Goal: Complete application form

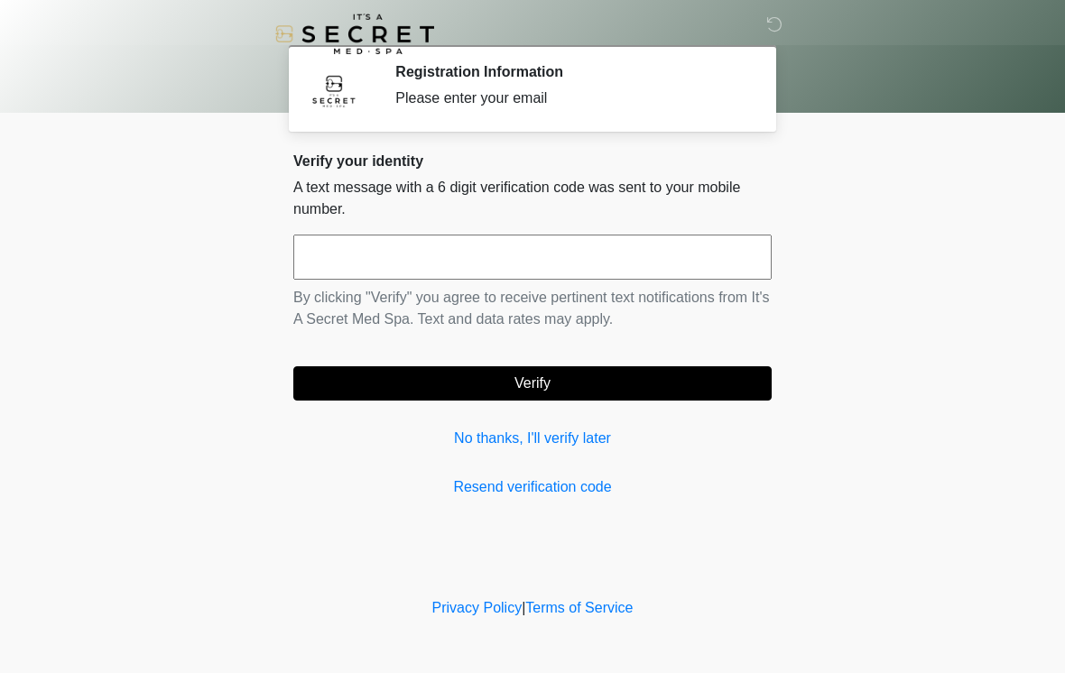
click at [347, 262] on input "text" at bounding box center [532, 257] width 478 height 45
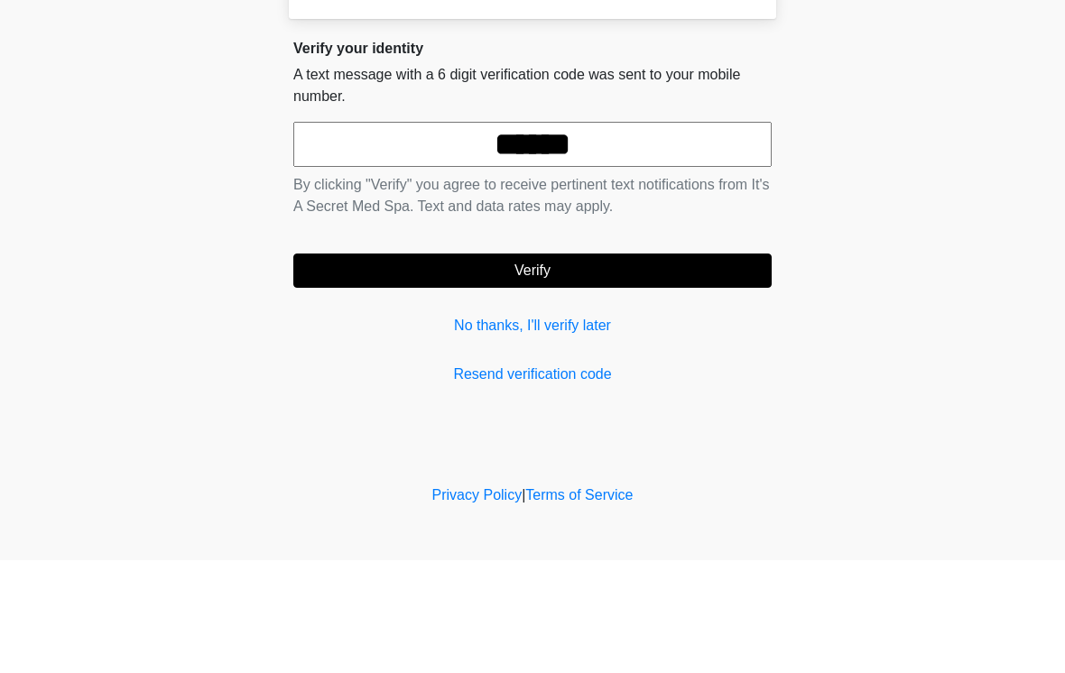
type input "******"
click at [394, 366] on button "Verify" at bounding box center [532, 383] width 478 height 34
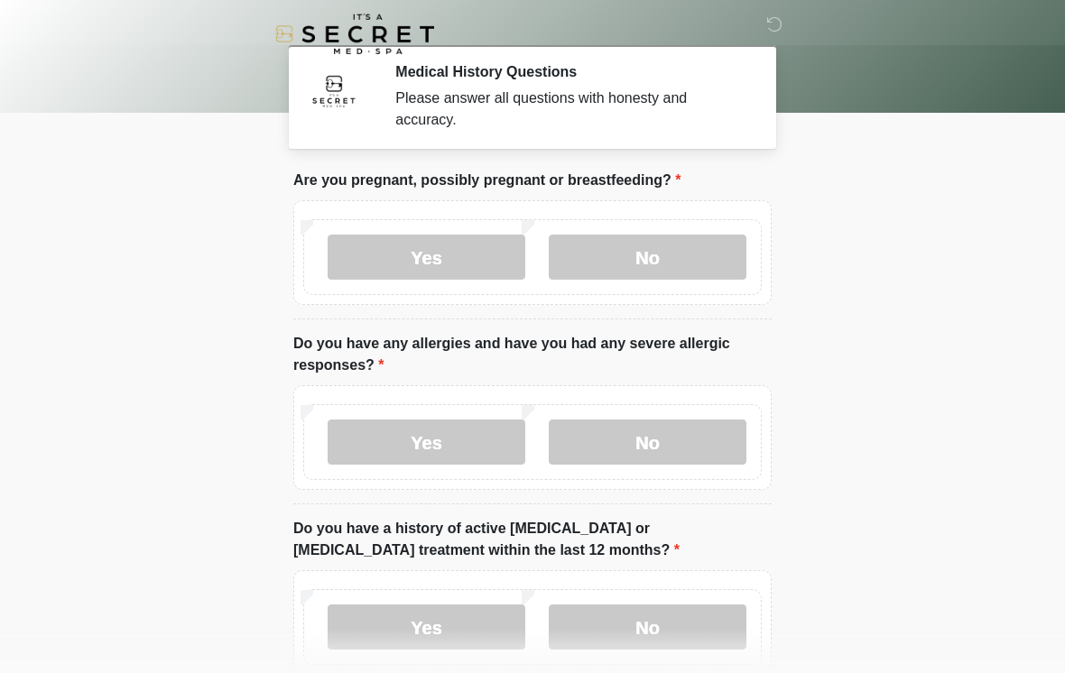
click at [670, 250] on label "No" at bounding box center [648, 257] width 198 height 45
click at [692, 444] on label "No" at bounding box center [648, 442] width 198 height 45
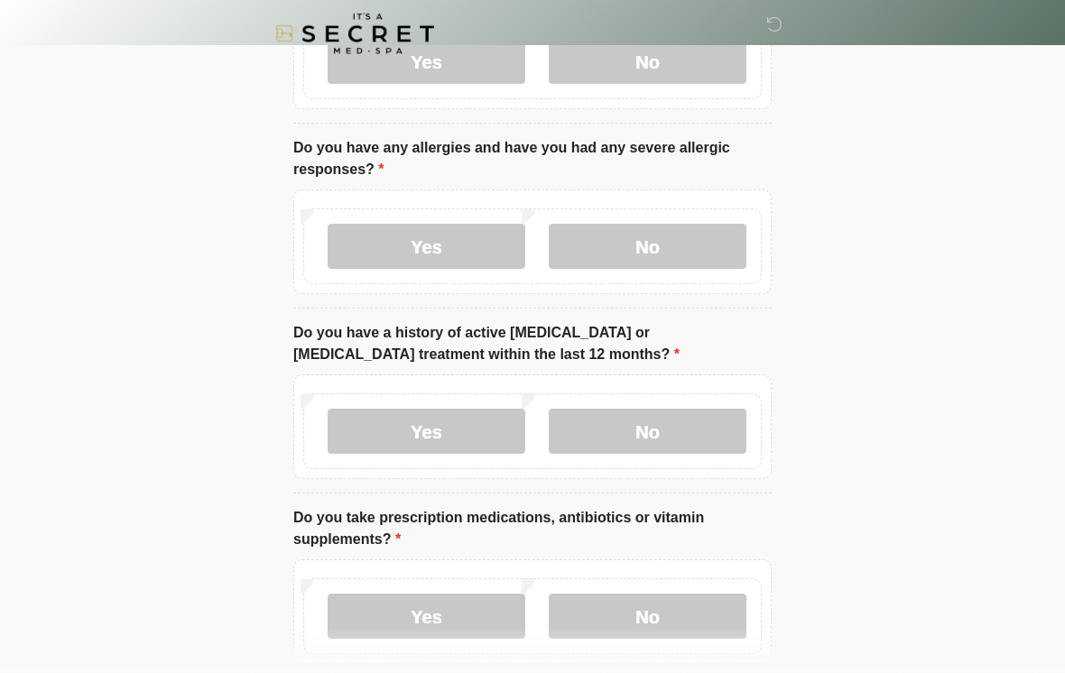
click at [676, 438] on label "No" at bounding box center [648, 432] width 198 height 45
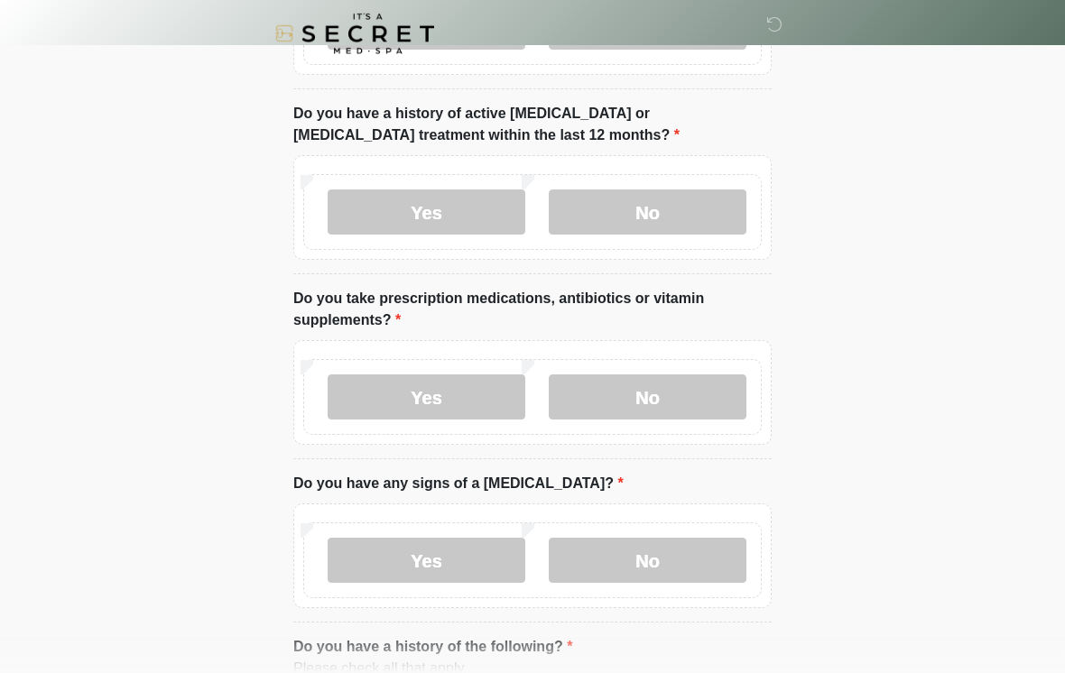
scroll to position [416, 0]
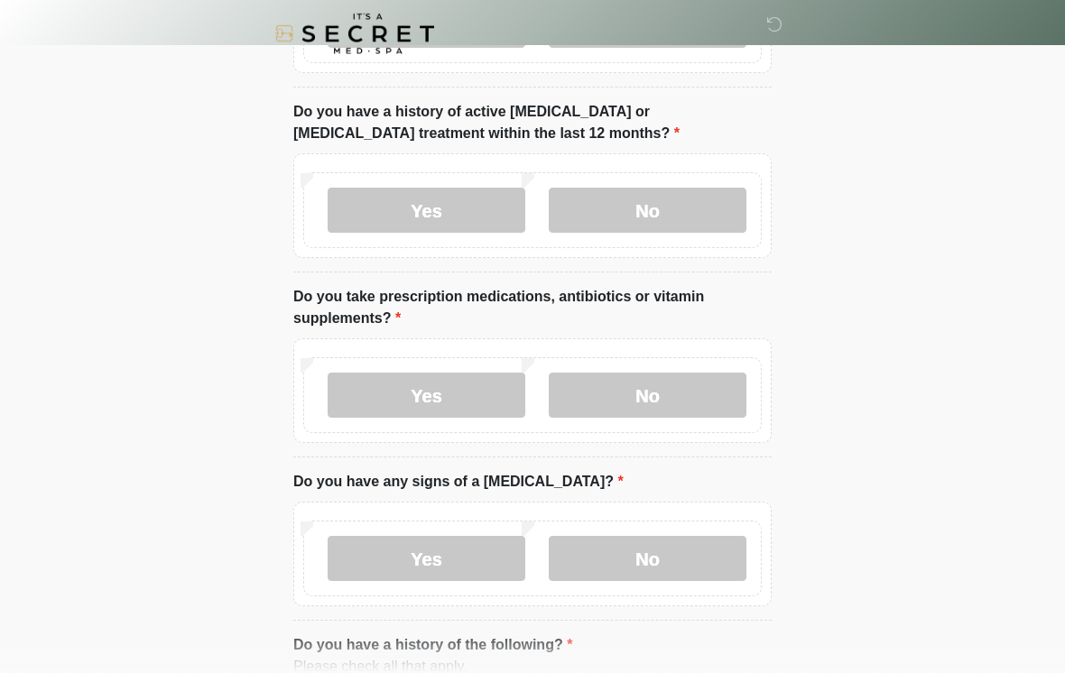
click at [707, 387] on label "No" at bounding box center [648, 396] width 198 height 45
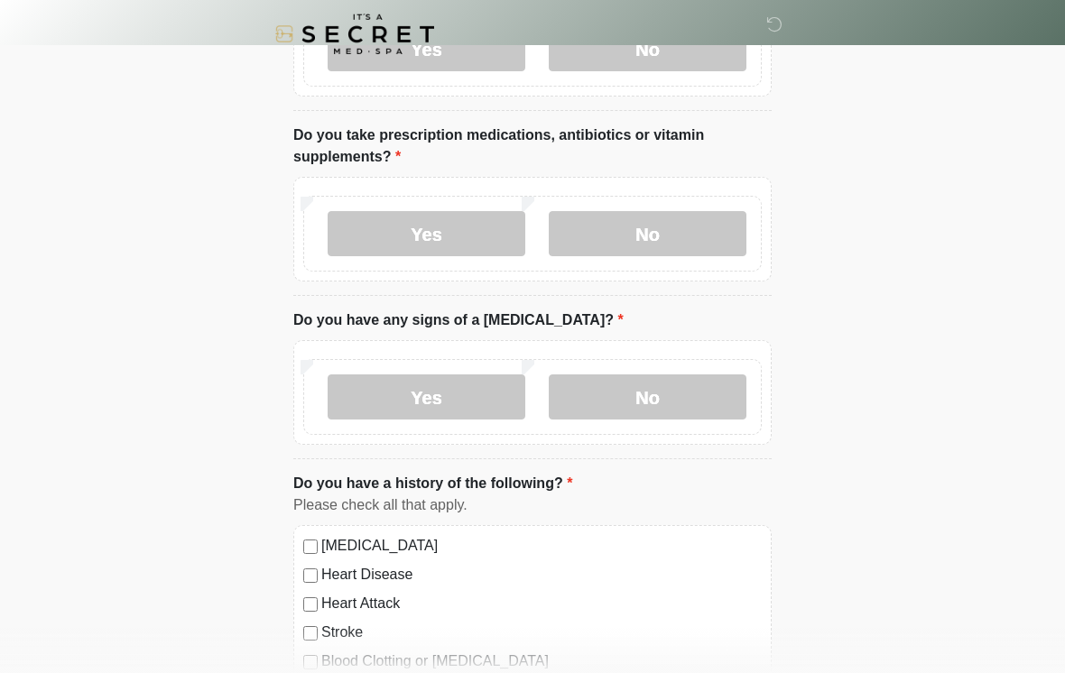
scroll to position [581, 0]
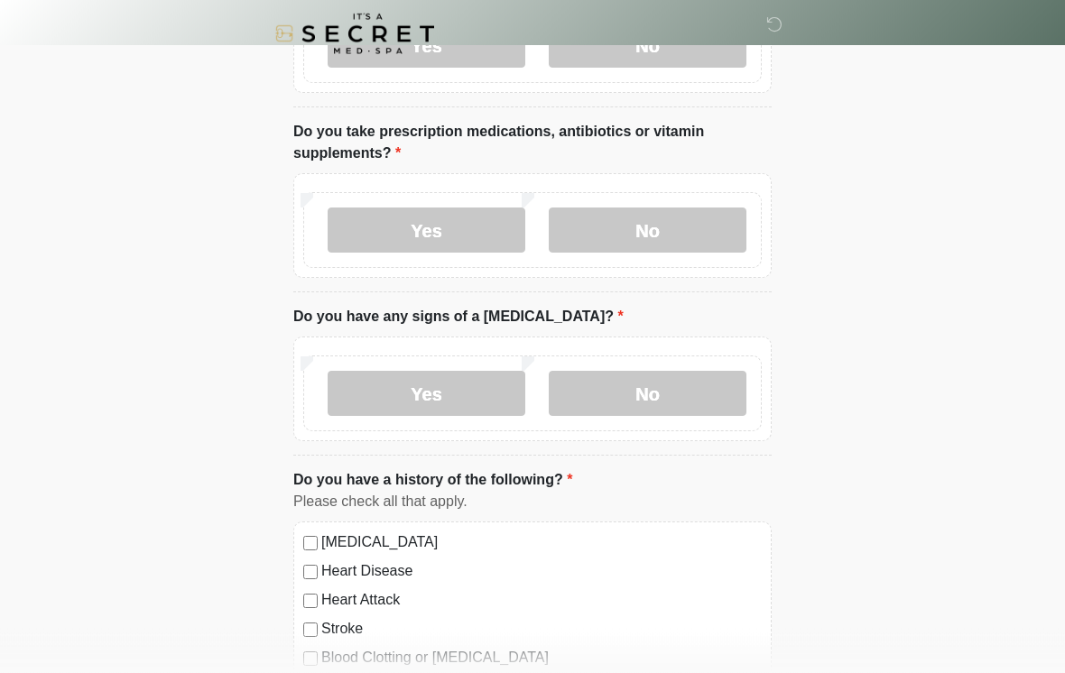
click at [683, 388] on label "No" at bounding box center [648, 394] width 198 height 45
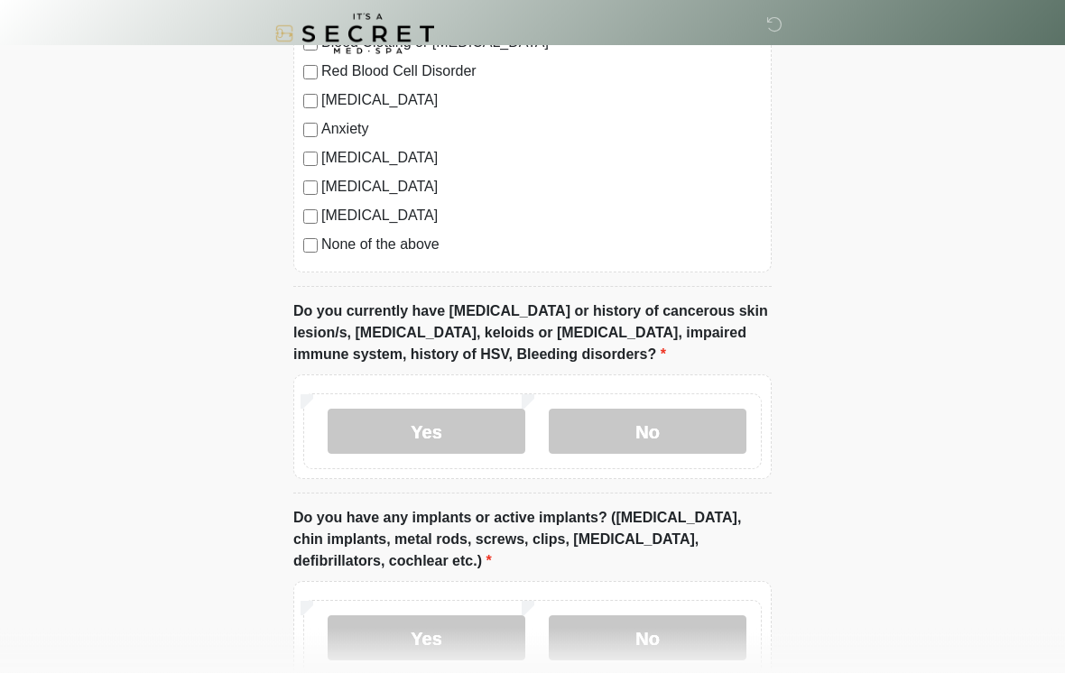
scroll to position [1200, 0]
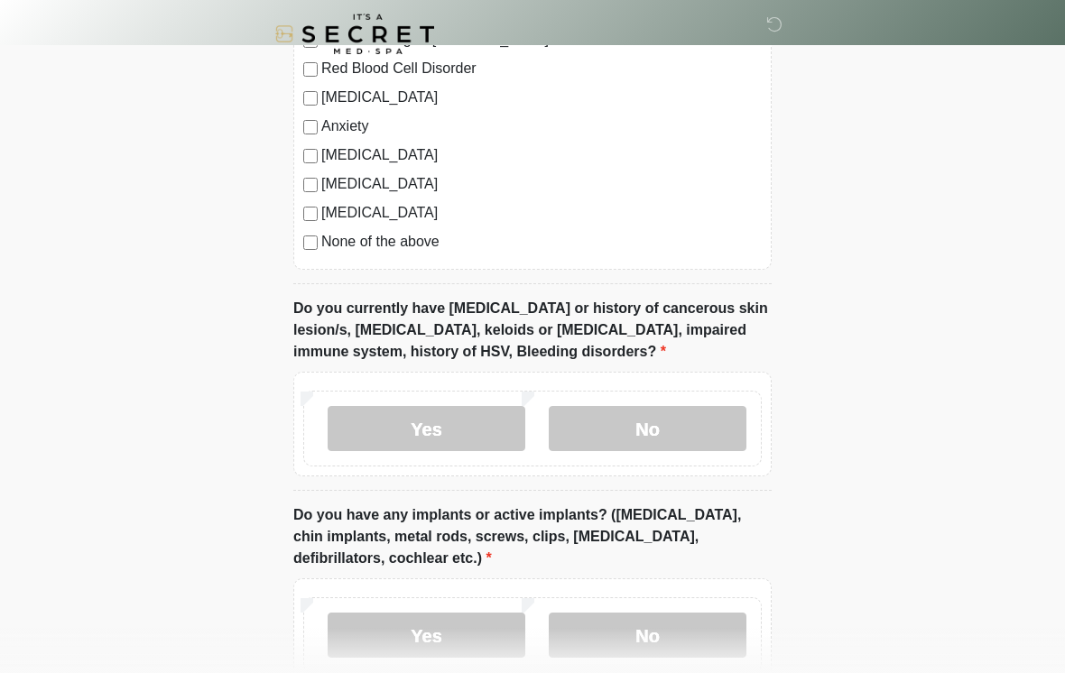
click at [681, 431] on label "No" at bounding box center [648, 428] width 198 height 45
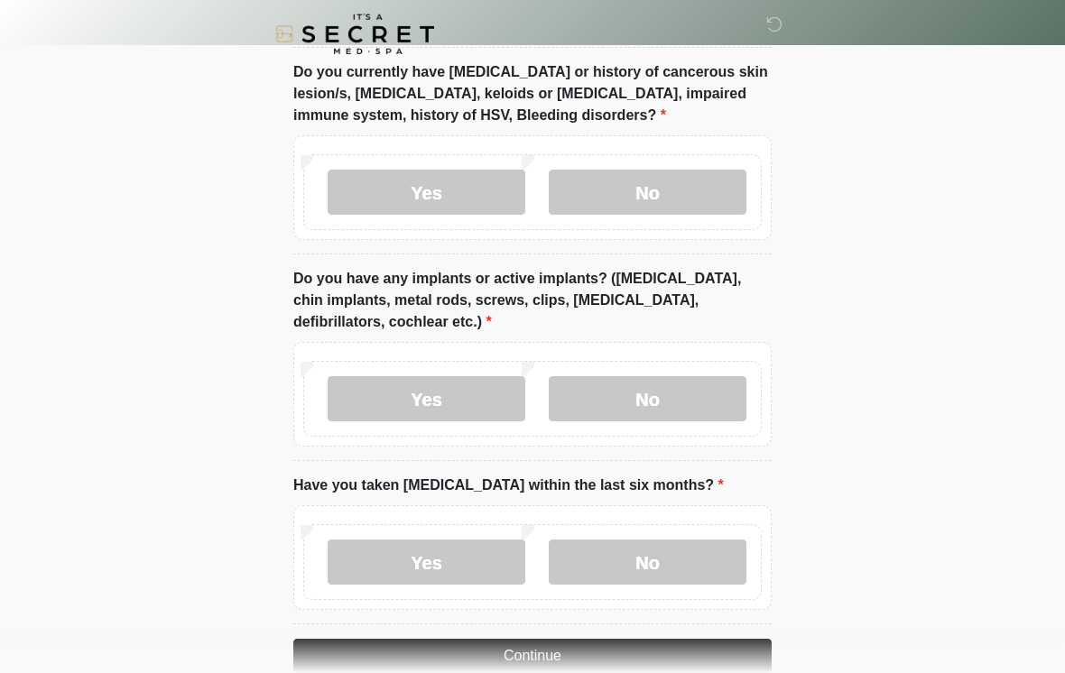
scroll to position [1437, 0]
click at [677, 384] on label "No" at bounding box center [648, 397] width 198 height 45
click at [687, 563] on label "No" at bounding box center [648, 561] width 198 height 45
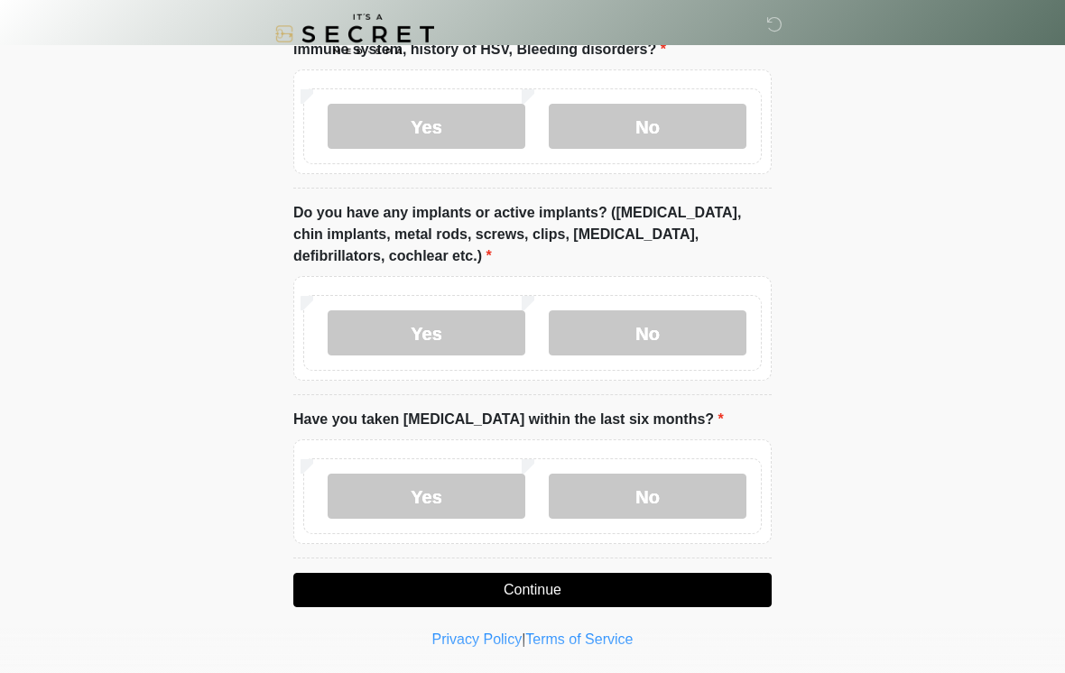
click at [675, 584] on button "Continue" at bounding box center [532, 590] width 478 height 34
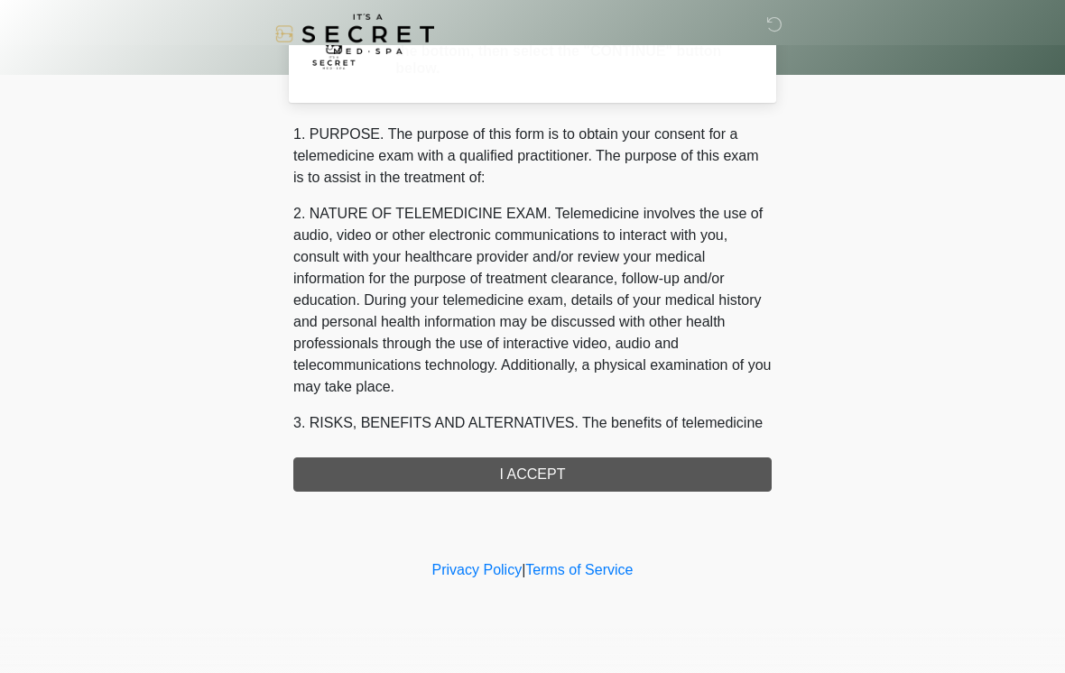
scroll to position [0, 0]
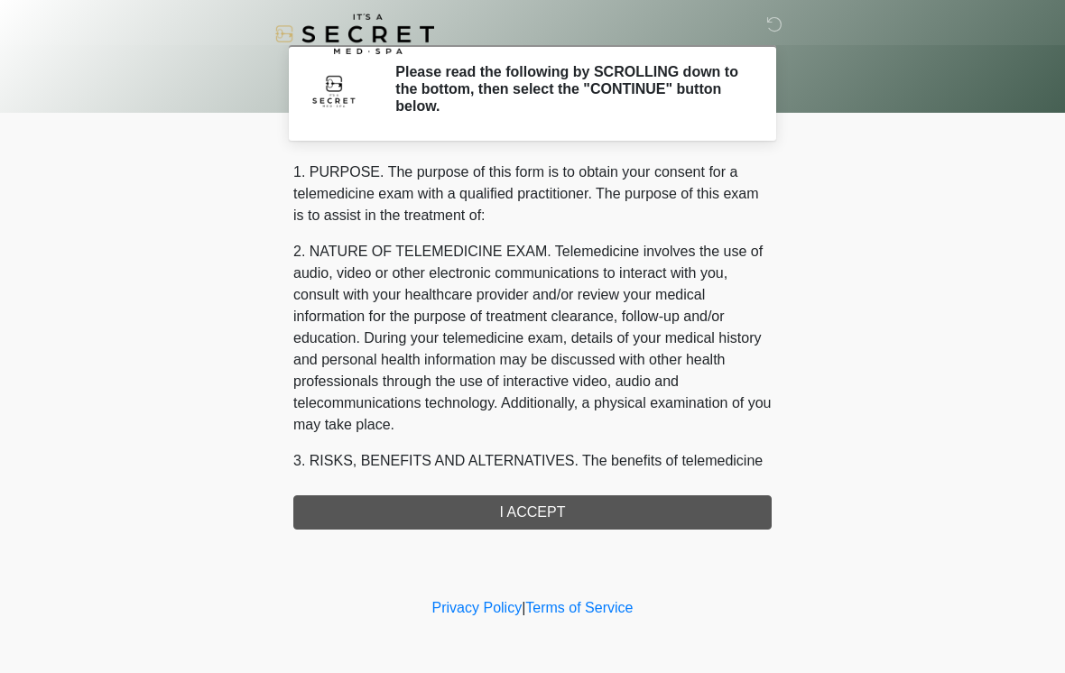
click at [637, 504] on div "1. PURPOSE. The purpose of this form is to obtain your consent for a telemedici…" at bounding box center [532, 346] width 478 height 368
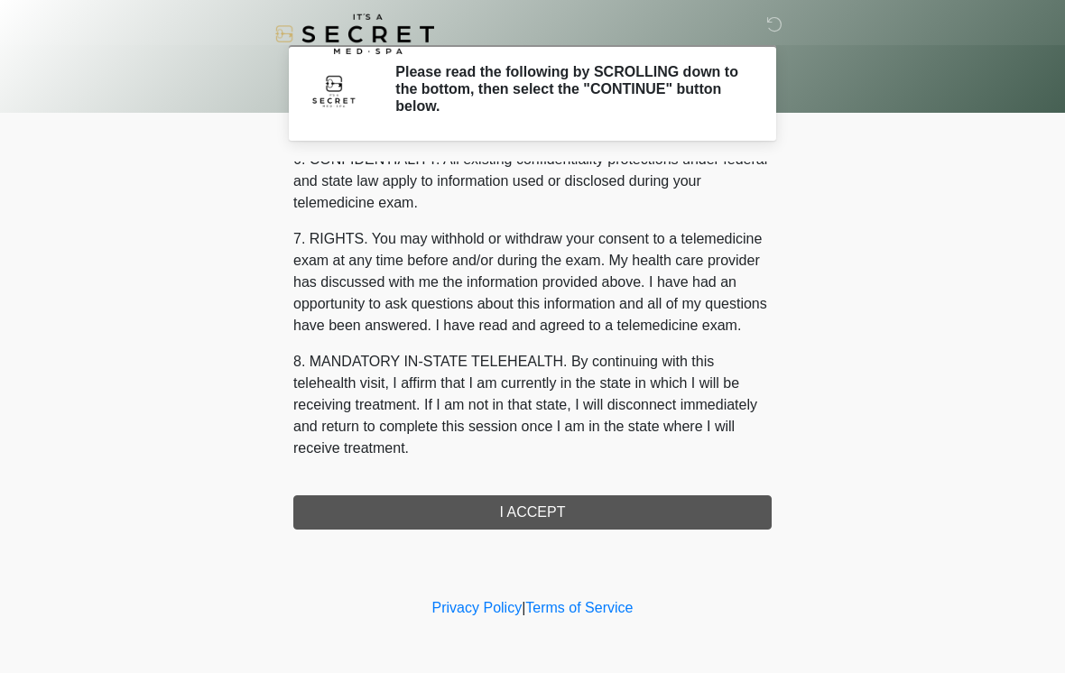
scroll to position [735, 0]
click at [557, 514] on button "I ACCEPT" at bounding box center [532, 512] width 478 height 34
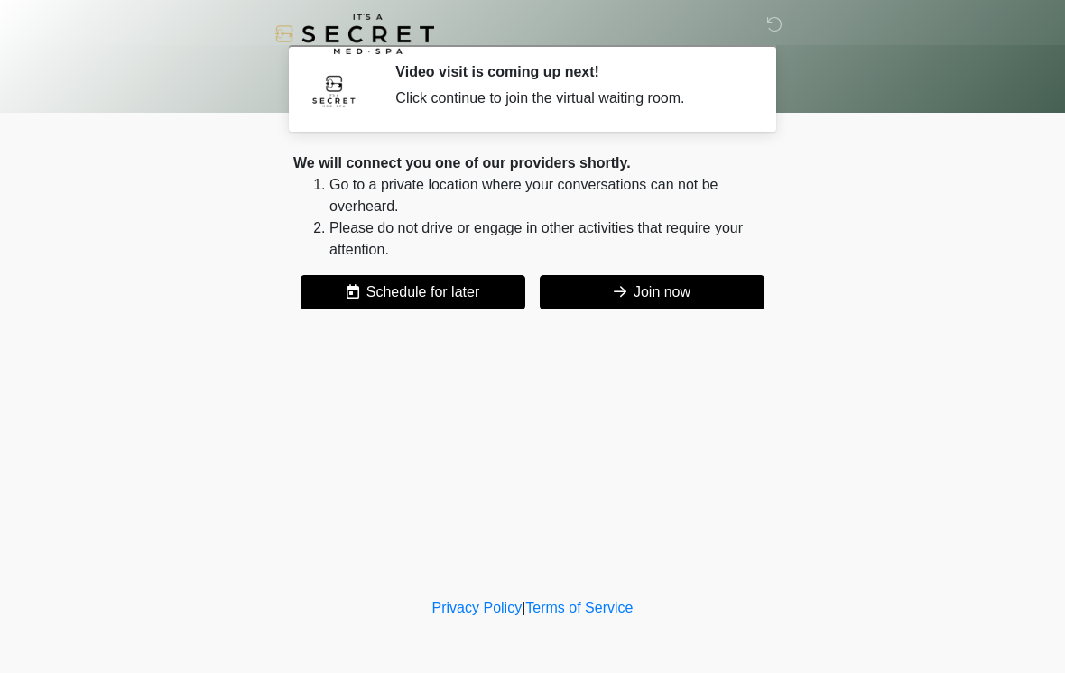
click at [702, 291] on button "Join now" at bounding box center [652, 292] width 225 height 34
